Goal: Information Seeking & Learning: Check status

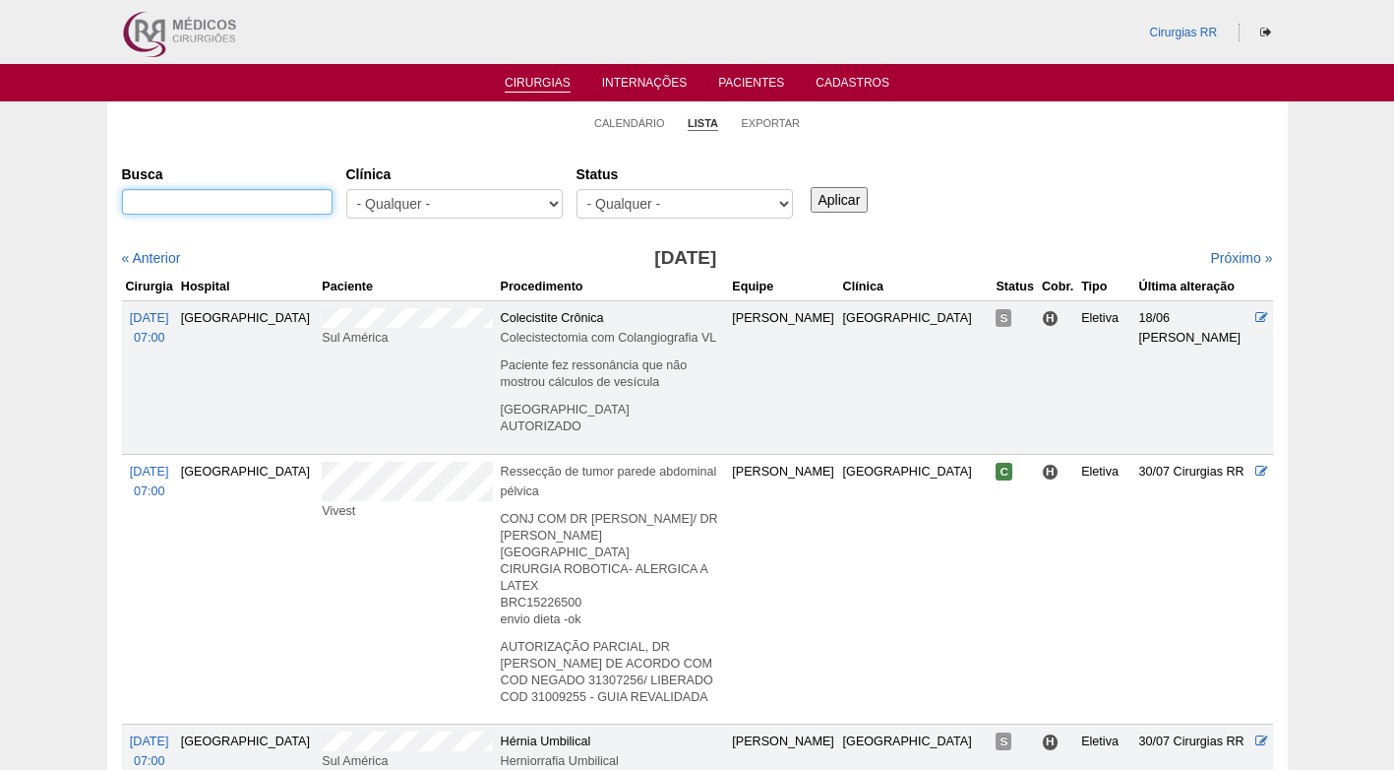
click at [310, 198] on input "Busca" at bounding box center [227, 202] width 211 height 26
paste input "JOYCE DA SILVA OLIVEIRA"
type input "JOYCE DA SILVA OLIVEIRA"
click at [848, 209] on input "Aplicar" at bounding box center [840, 200] width 58 height 26
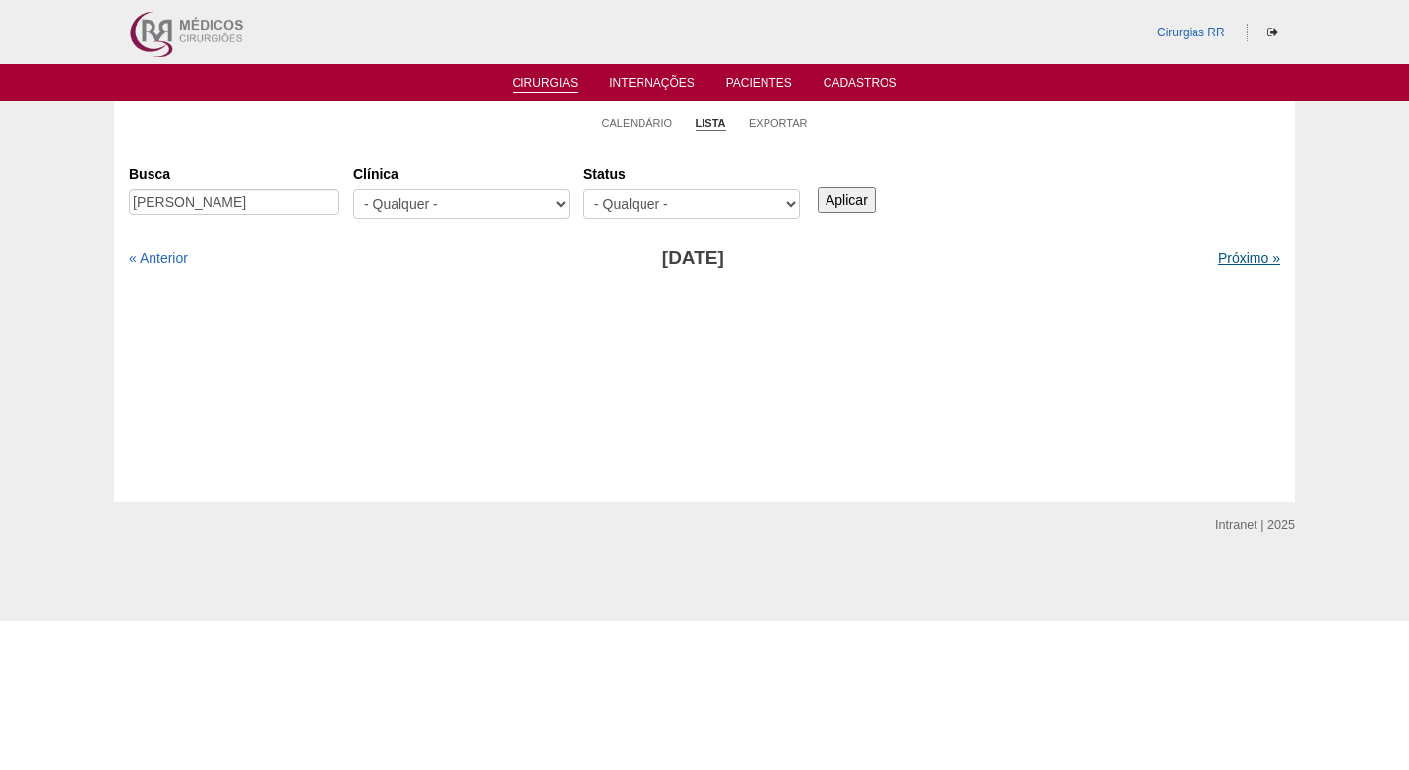
click at [1228, 263] on link "Próximo »" at bounding box center [1249, 258] width 62 height 16
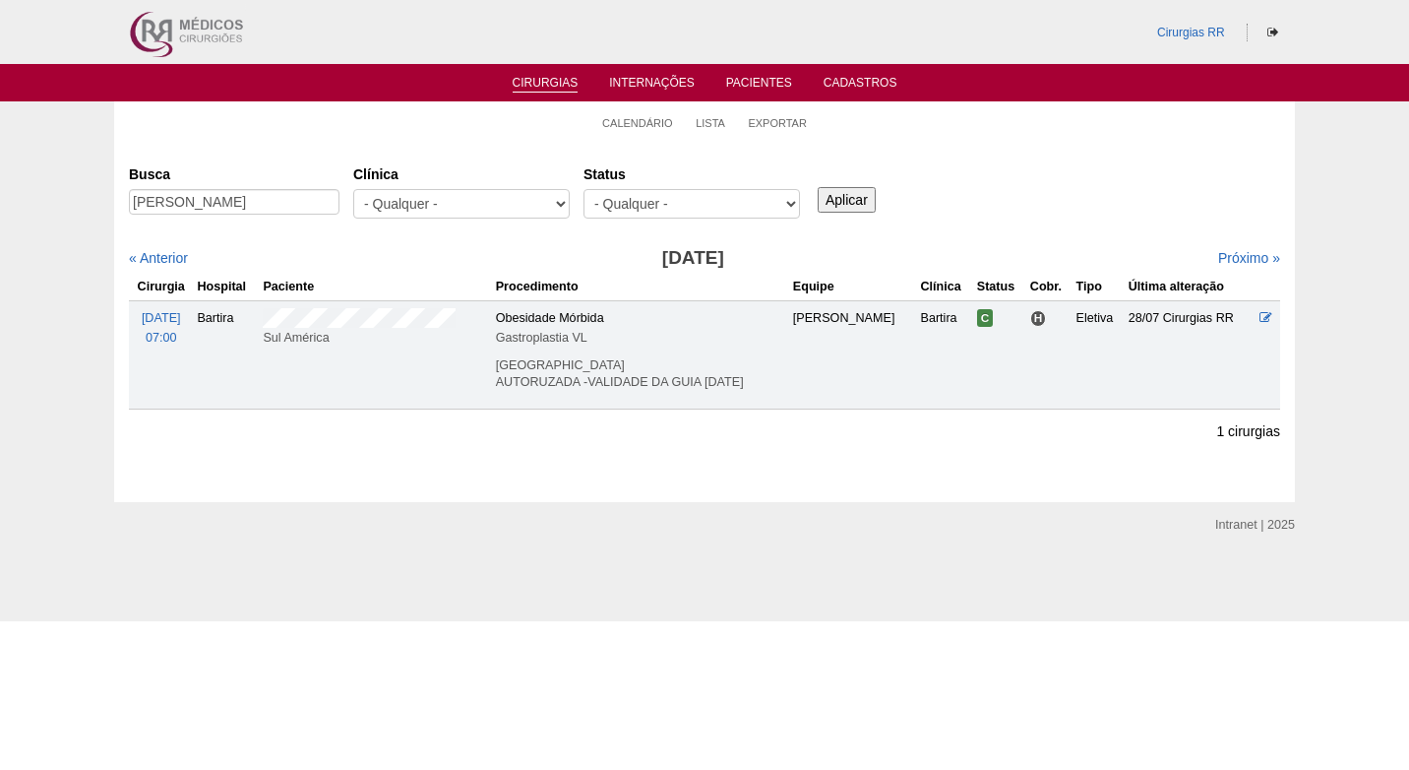
click at [1059, 215] on div "Busca [PERSON_NAME] [GEOGRAPHIC_DATA] - Qualquer - 6R Alphaville Assunção Barti…" at bounding box center [704, 192] width 1151 height 71
click at [1051, 215] on div "Busca JOYCE DA SILVA OLIVEIRA Clínica - Qualquer - 6R Alphaville Assunção Barti…" at bounding box center [704, 192] width 1151 height 71
drag, startPoint x: 974, startPoint y: 224, endPoint x: 962, endPoint y: 217, distance: 13.7
click at [974, 222] on div "Busca JOYCE DA SILVA OLIVEIRA Clínica - Qualquer - 6R Alphaville Assunção Barti…" at bounding box center [704, 192] width 1151 height 71
click at [470, 259] on h3 "Setembro 2025" at bounding box center [693, 258] width 576 height 29
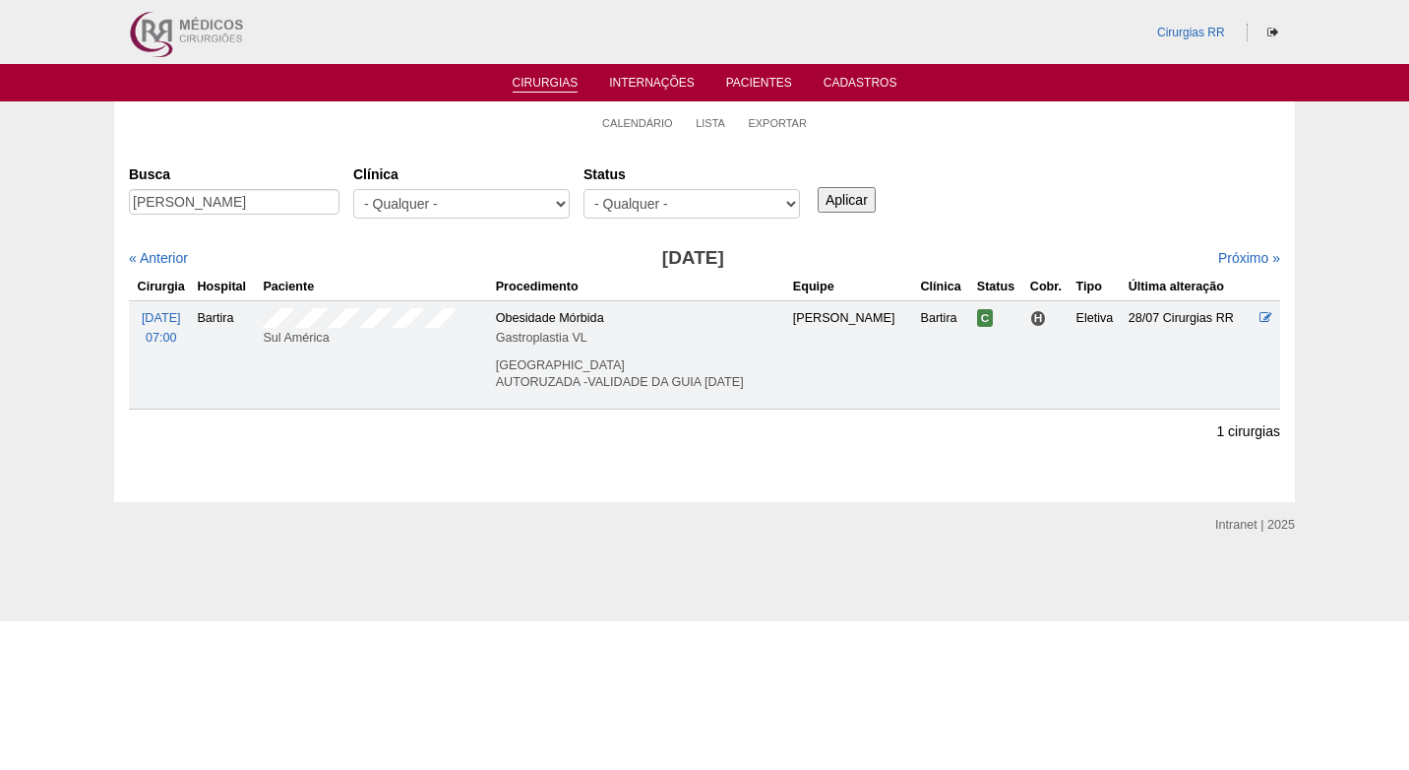
drag, startPoint x: 521, startPoint y: 125, endPoint x: 513, endPoint y: 55, distance: 70.3
click at [521, 124] on ul "Calendário Lista Exportar" at bounding box center [704, 121] width 1181 height 41
click at [639, 113] on li "Calendário" at bounding box center [637, 122] width 71 height 28
click at [639, 120] on link "Calendário" at bounding box center [637, 123] width 71 height 15
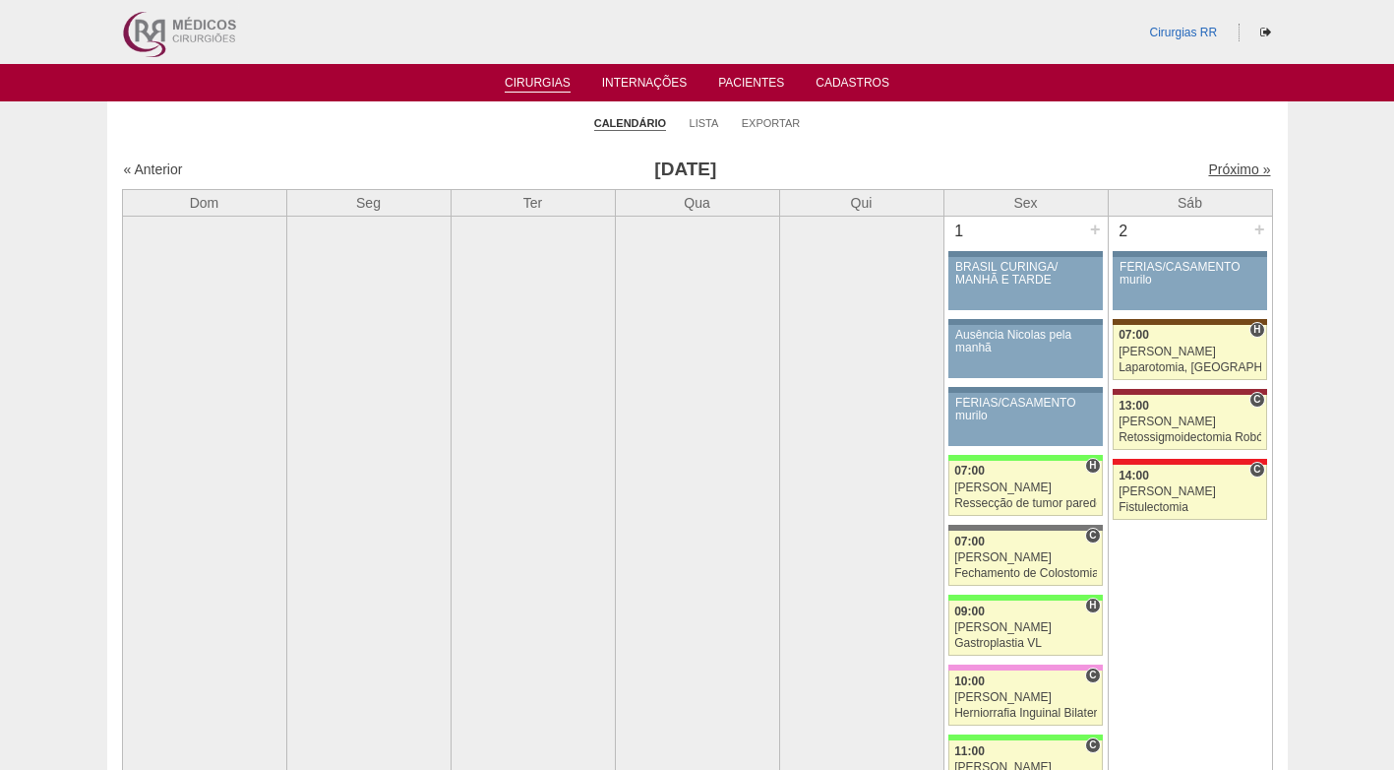
click at [1220, 167] on link "Próximo »" at bounding box center [1239, 169] width 62 height 16
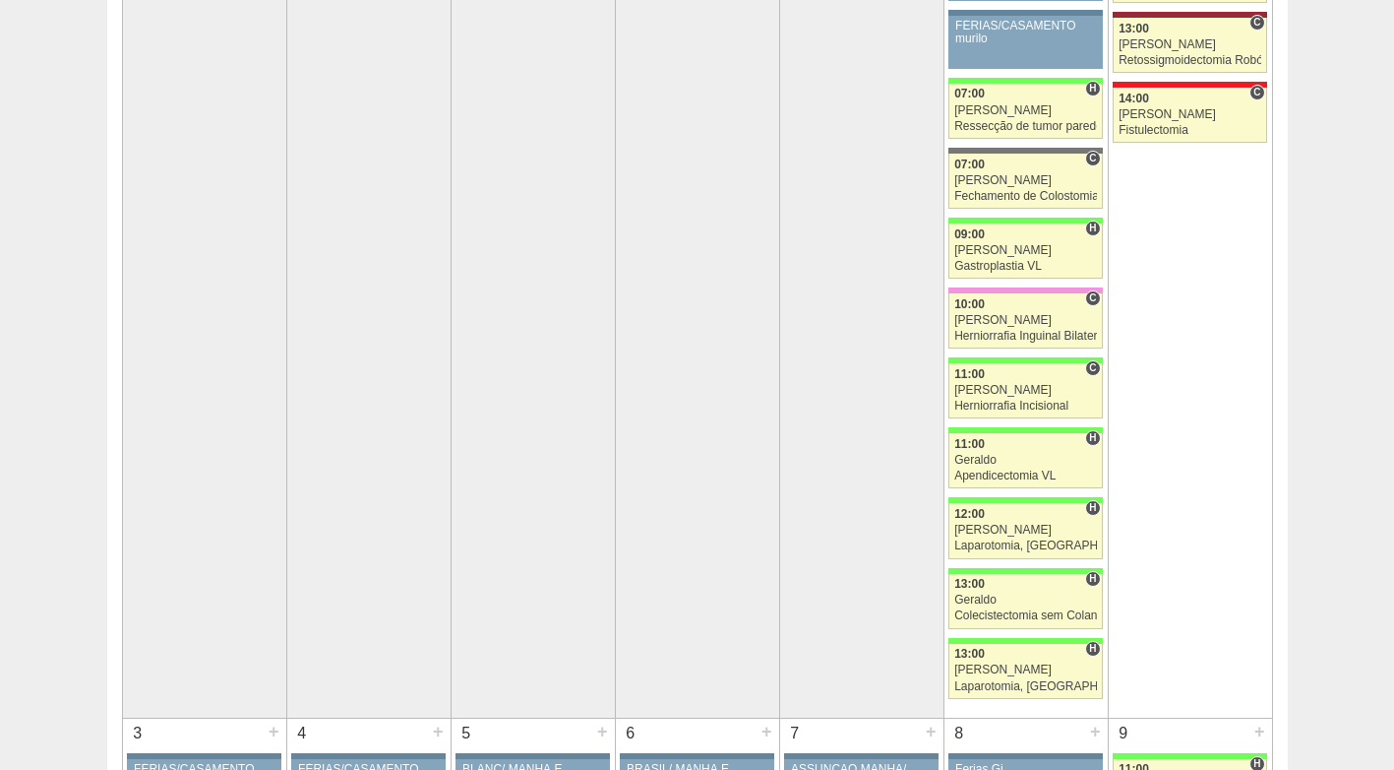
scroll to position [394, 0]
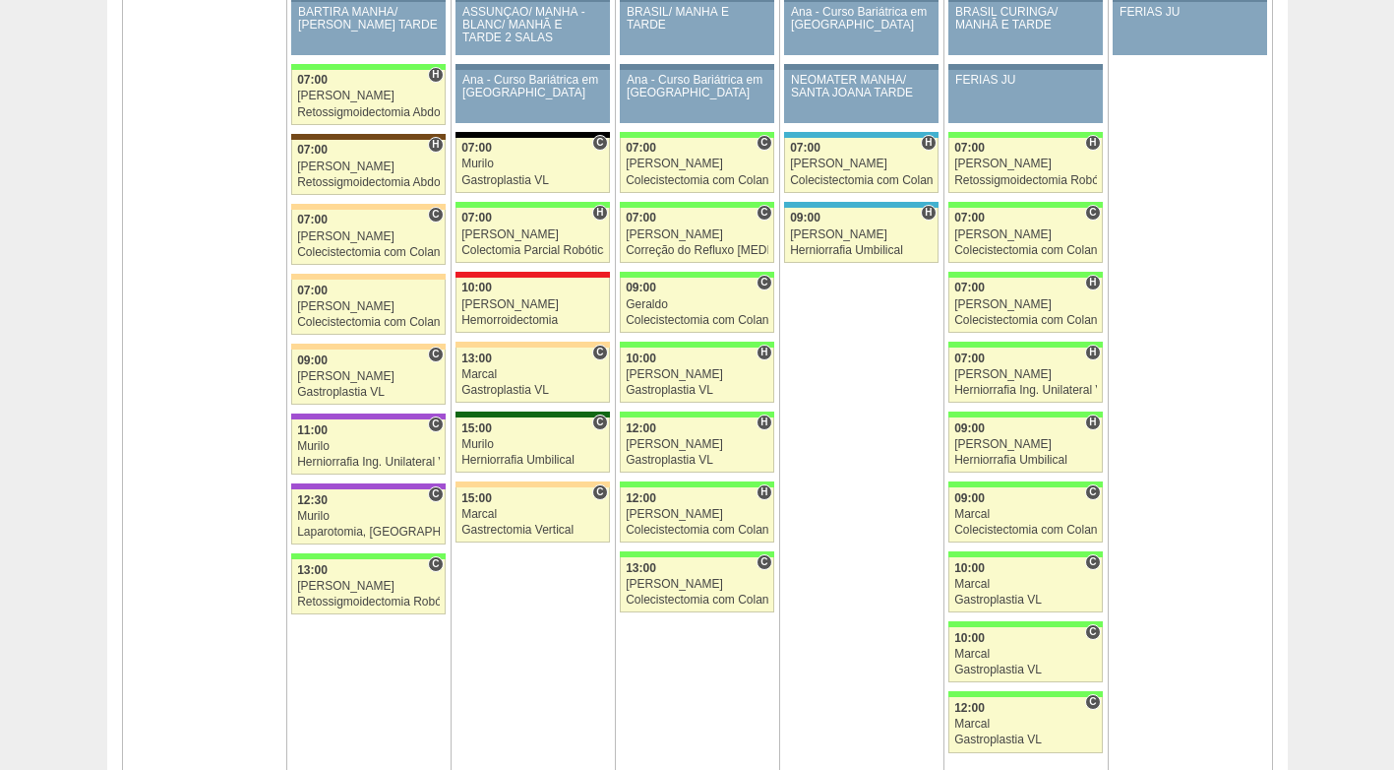
scroll to position [2952, 0]
